Goal: Use online tool/utility: Utilize a website feature to perform a specific function

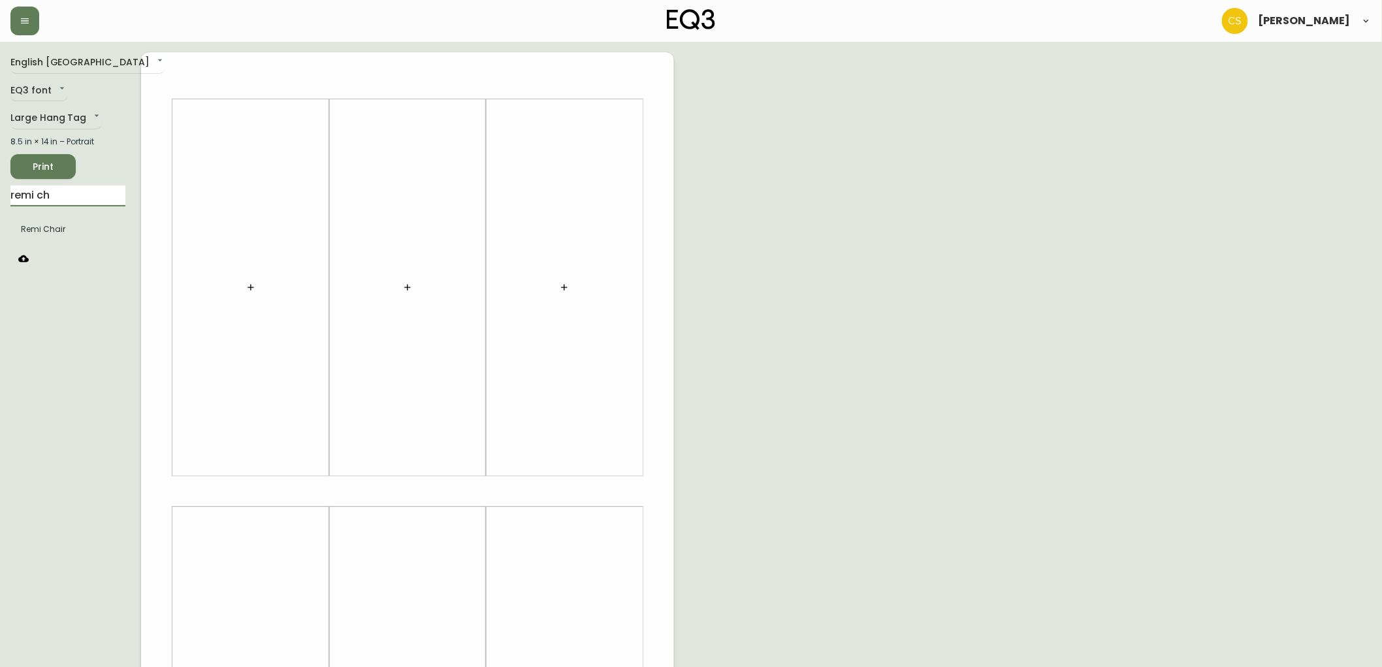
drag, startPoint x: 80, startPoint y: 201, endPoint x: 0, endPoint y: 197, distance: 79.8
click at [0, 197] on main "English Canada en_CA EQ3 font EQ3 Large Hang Tag large 8.5 in × 14 in – Portrai…" at bounding box center [691, 486] width 1382 height 888
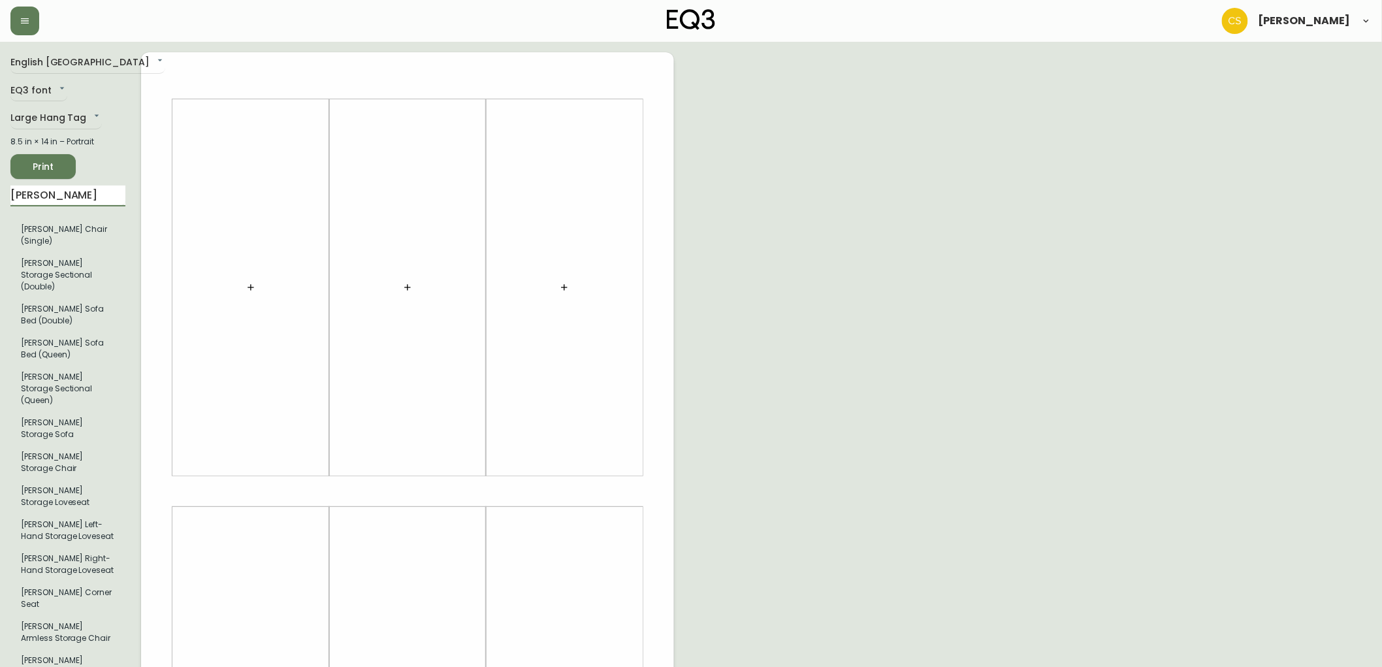
type input "[PERSON_NAME]"
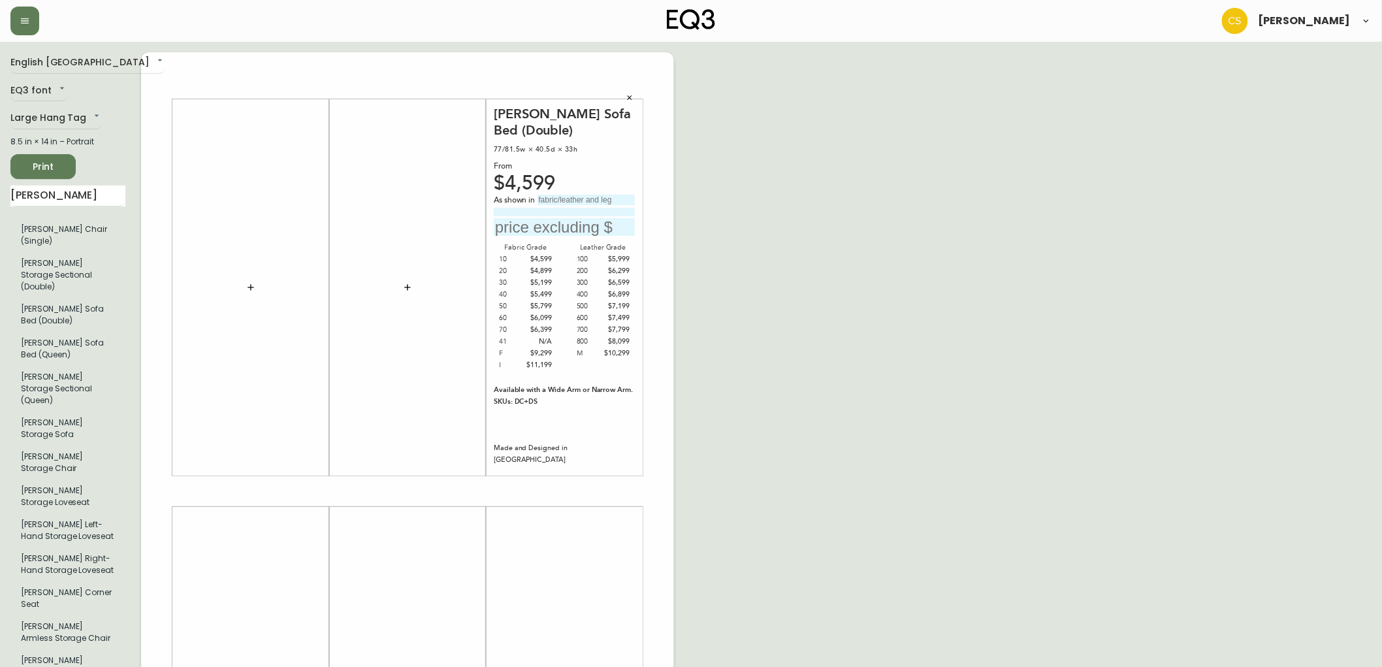
click at [575, 202] on input "text" at bounding box center [585, 200] width 97 height 10
type input "G"
click at [570, 199] on input "grade" at bounding box center [585, 200] width 97 height 10
type input "grade 10, Arctic Wolf with"
type input "N"
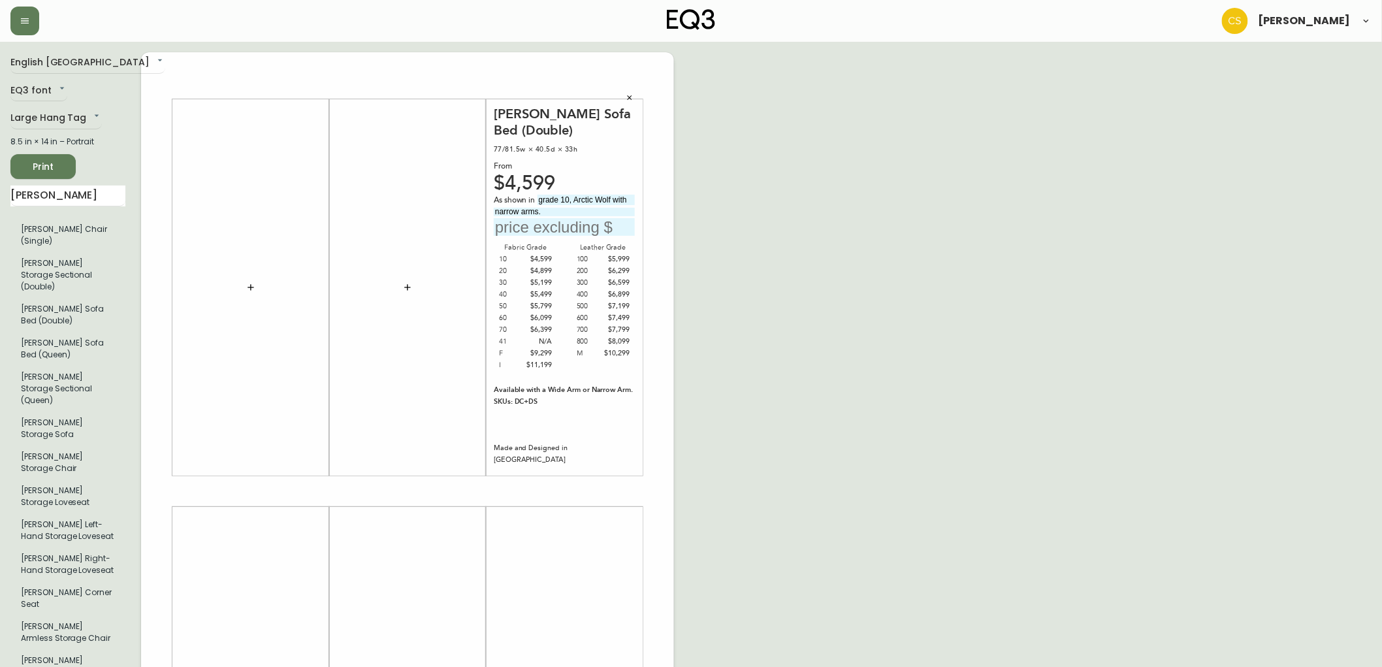
type input "narrow arms."
click at [525, 220] on input "text" at bounding box center [564, 227] width 141 height 18
type input "$4599"
click at [743, 301] on div "English Canada en_CA EQ3 font EQ3 Large Hang Tag large 8.5 in × 14 in – Portrai…" at bounding box center [690, 491] width 1361 height 878
click at [33, 175] on button "Print" at bounding box center [42, 166] width 65 height 25
